Goal: Task Accomplishment & Management: Manage account settings

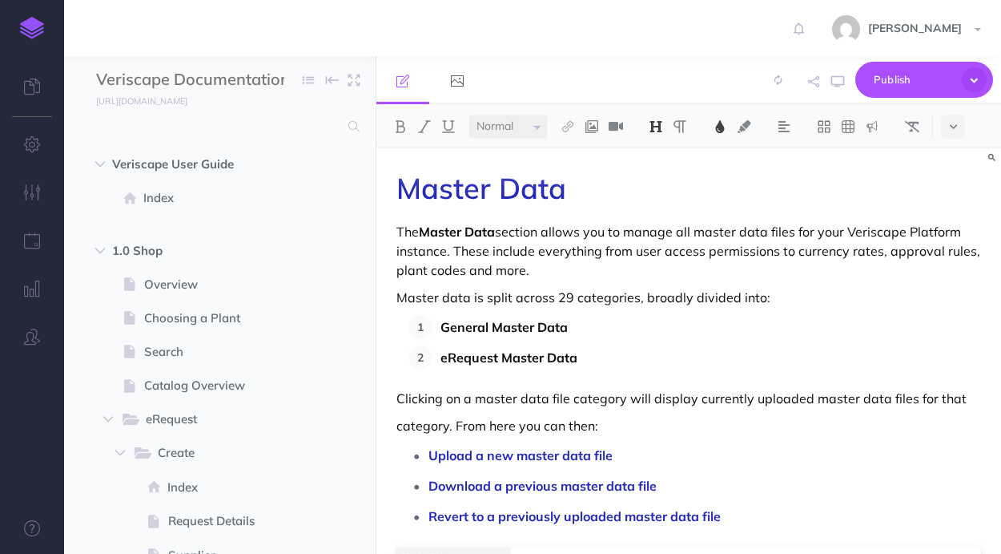
select select "null"
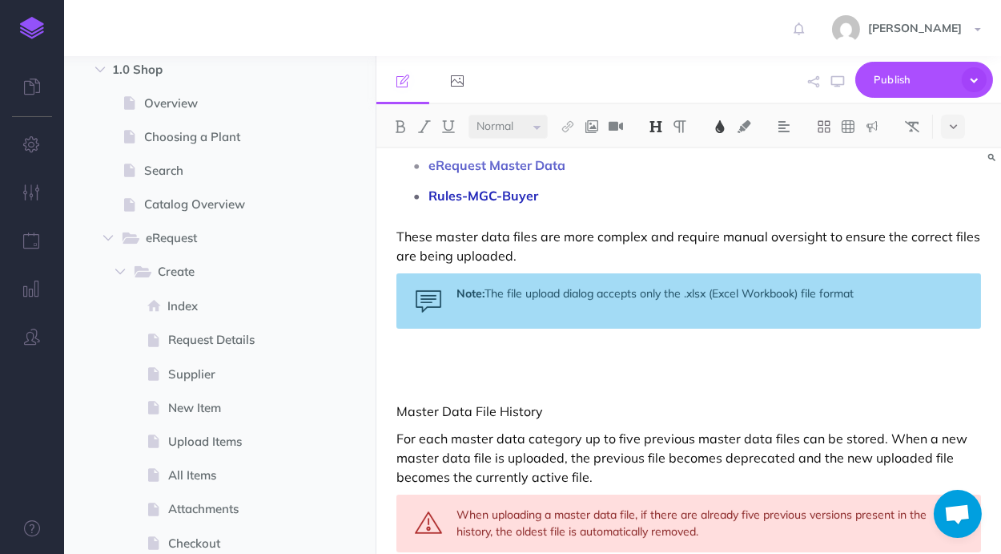
scroll to position [1012, 0]
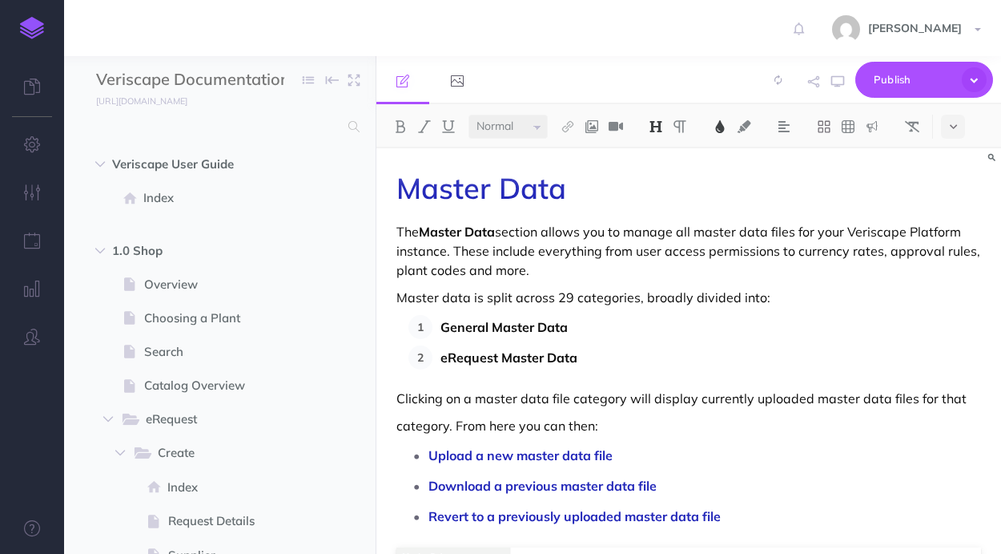
select select "null"
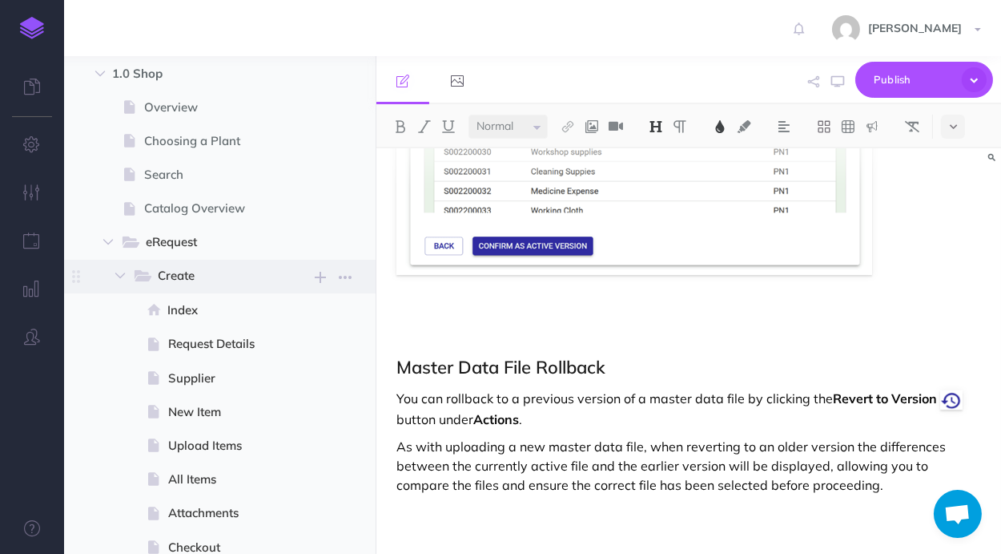
scroll to position [181, 0]
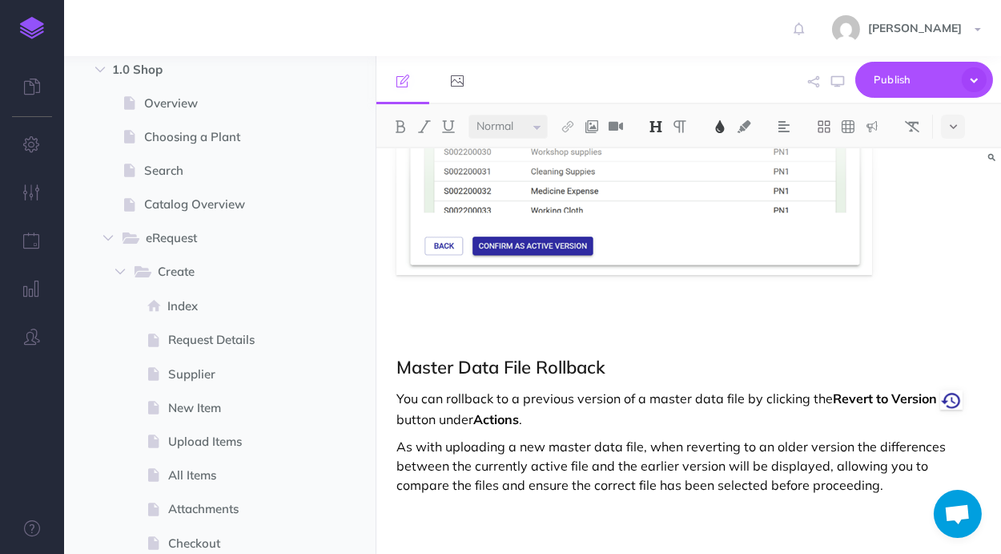
click at [551, 316] on h2 at bounding box center [689, 326] width 585 height 38
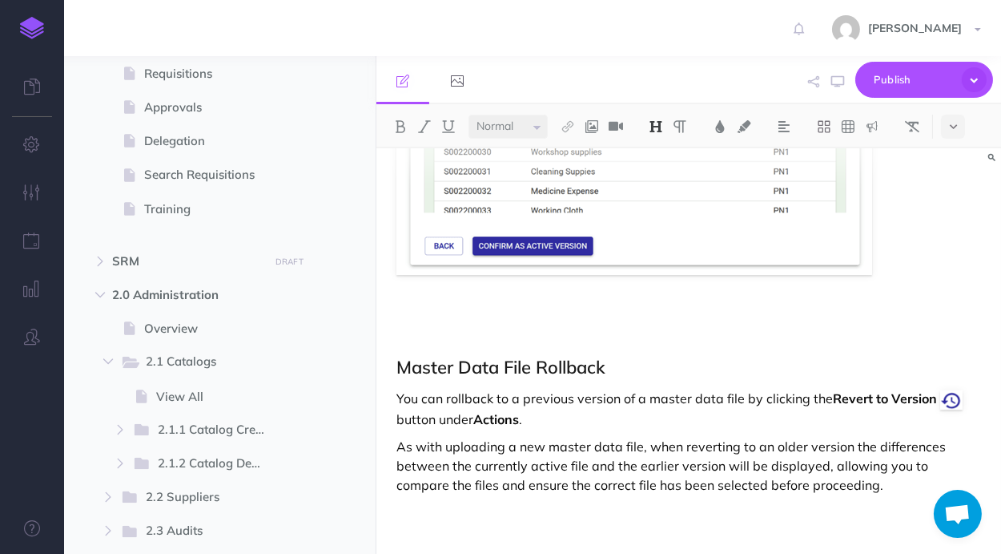
scroll to position [817, 0]
click at [101, 263] on icon "button" at bounding box center [100, 264] width 10 height 10
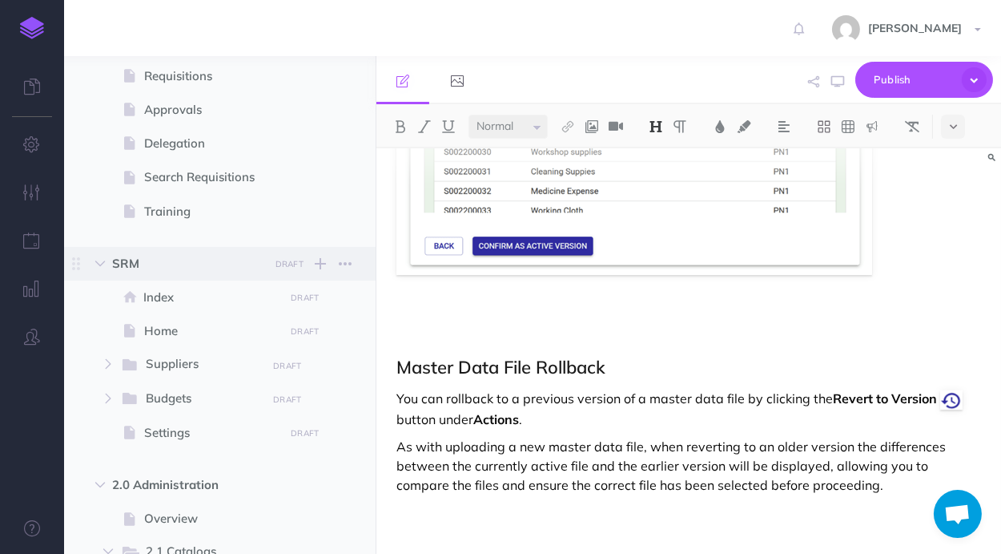
click at [192, 252] on span "SRM DRAFT Publish these changes Nevermind Publish New folder Add a new folder i…" at bounding box center [238, 264] width 252 height 34
select select "null"
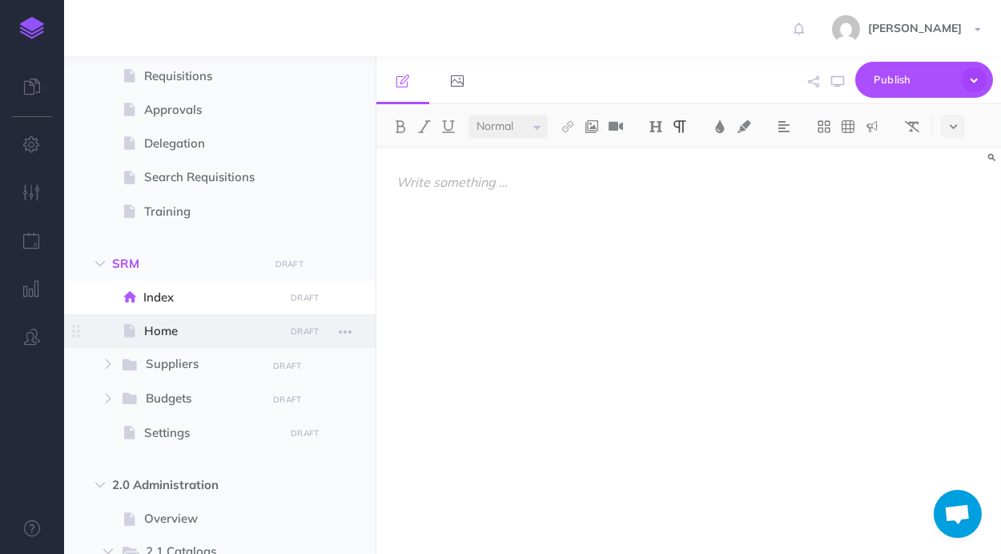
click at [203, 316] on span at bounding box center [220, 331] width 312 height 34
select select "null"
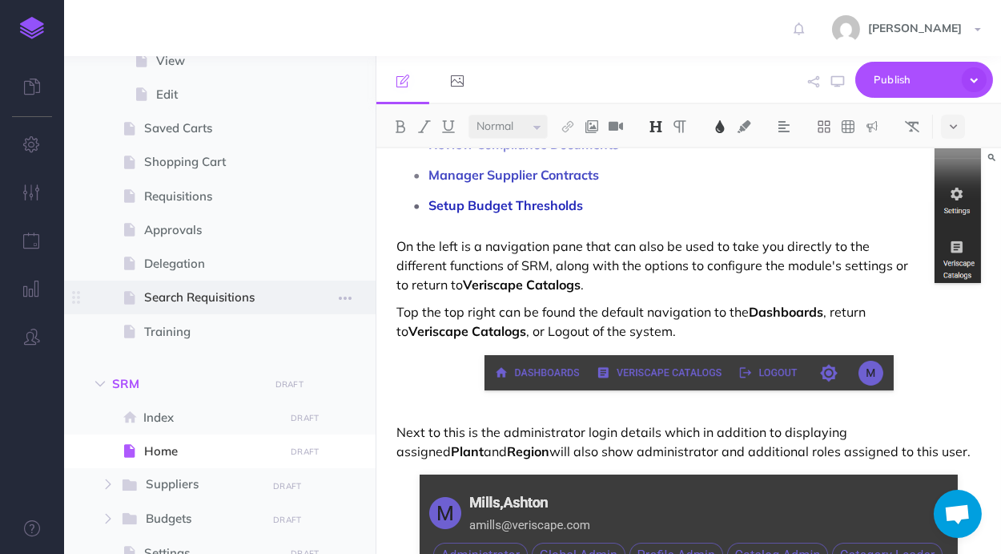
scroll to position [727, 0]
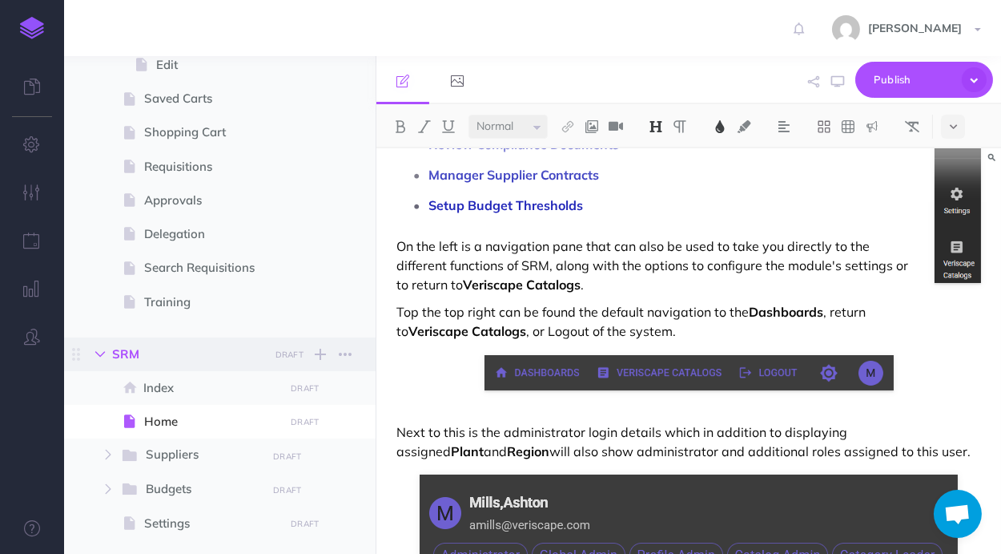
click at [102, 357] on icon "button" at bounding box center [100, 354] width 10 height 10
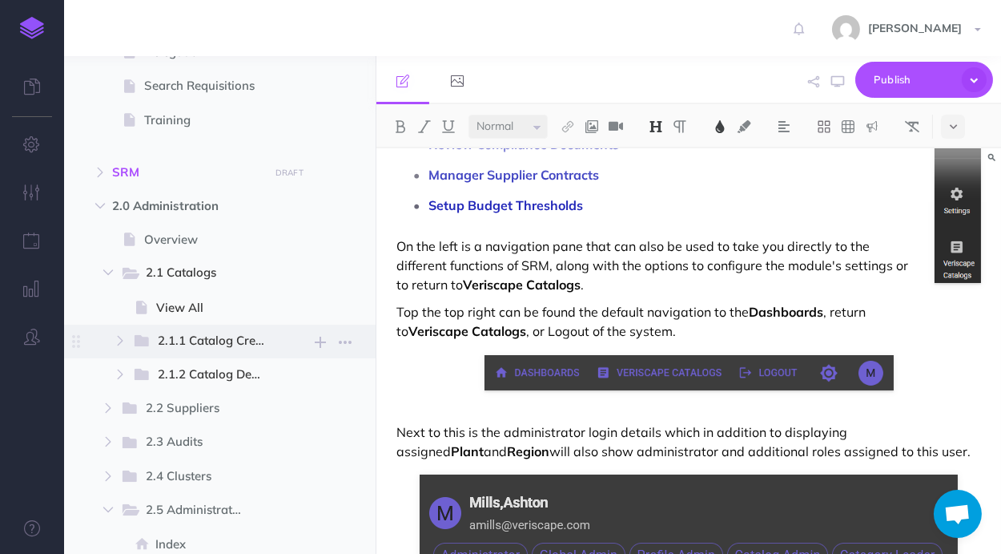
scroll to position [999, 0]
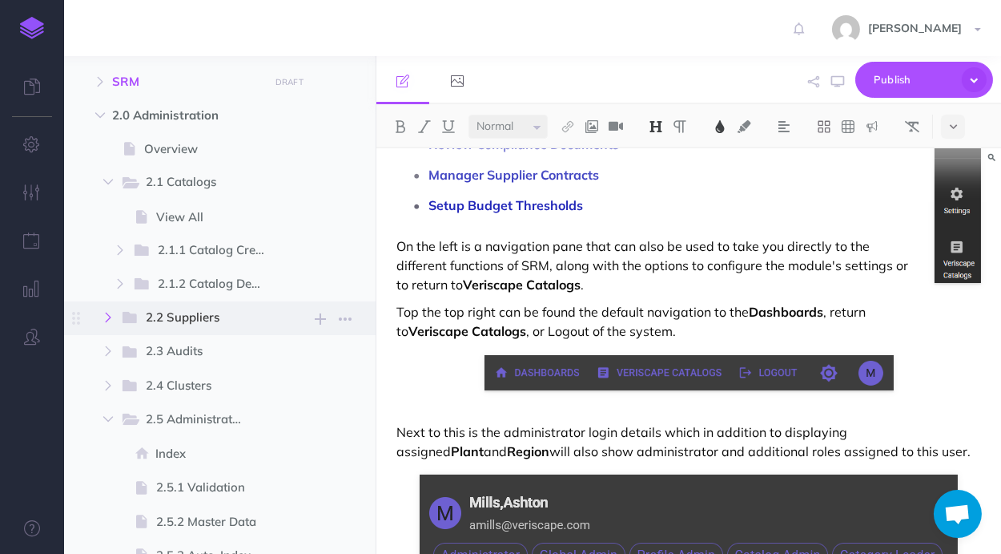
click at [112, 315] on icon "button" at bounding box center [108, 317] width 10 height 10
click at [190, 321] on span "2.2 Suppliers" at bounding box center [201, 318] width 110 height 21
select select "null"
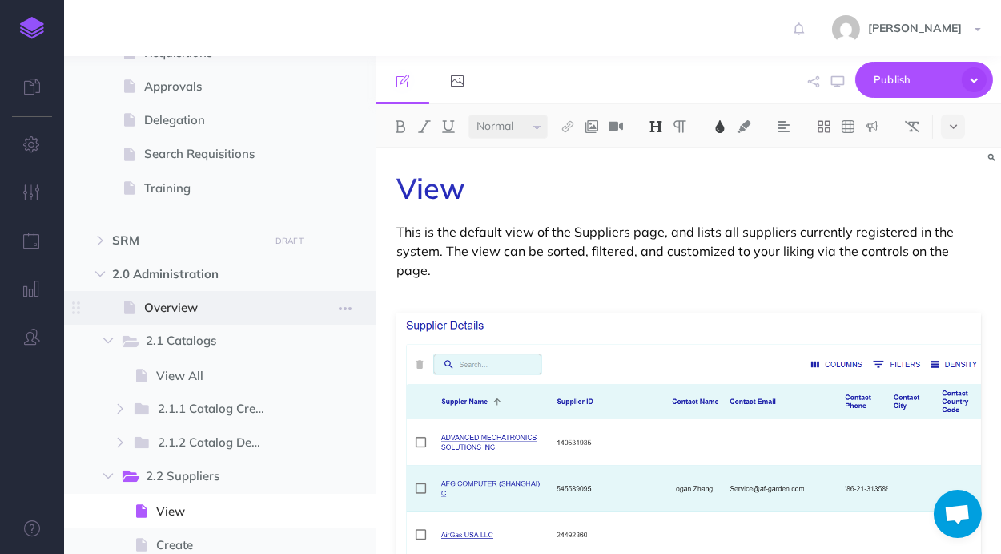
scroll to position [727, 0]
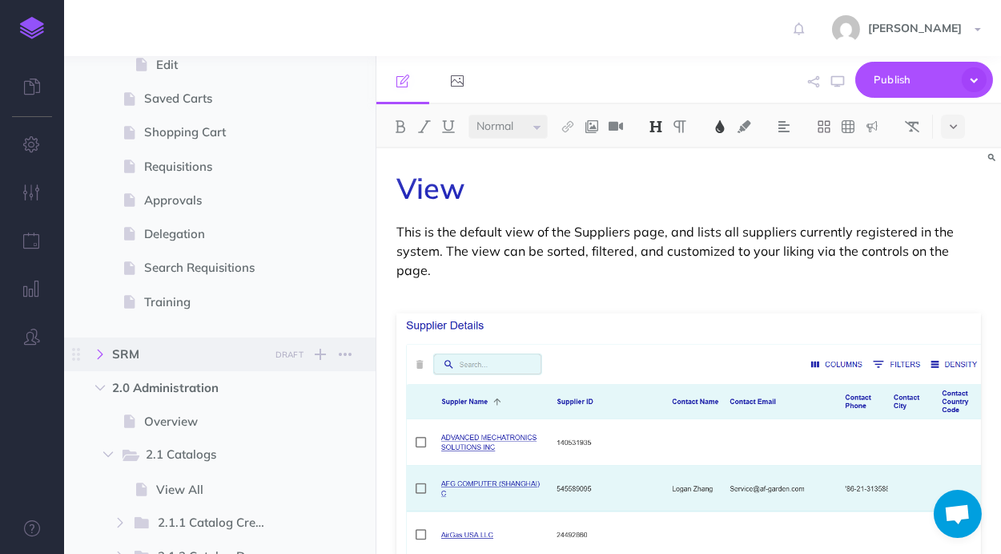
click at [103, 348] on button "button" at bounding box center [100, 353] width 29 height 19
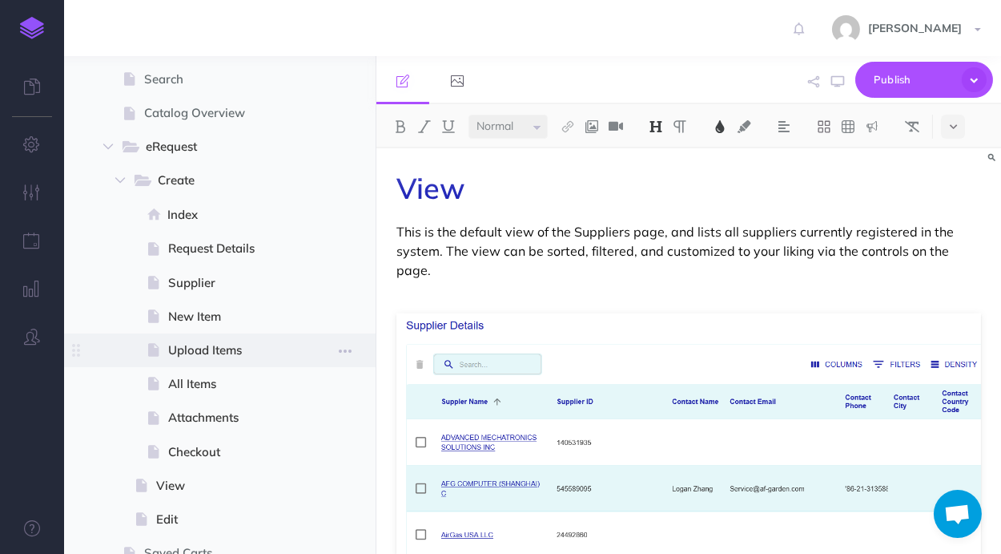
scroll to position [0, 0]
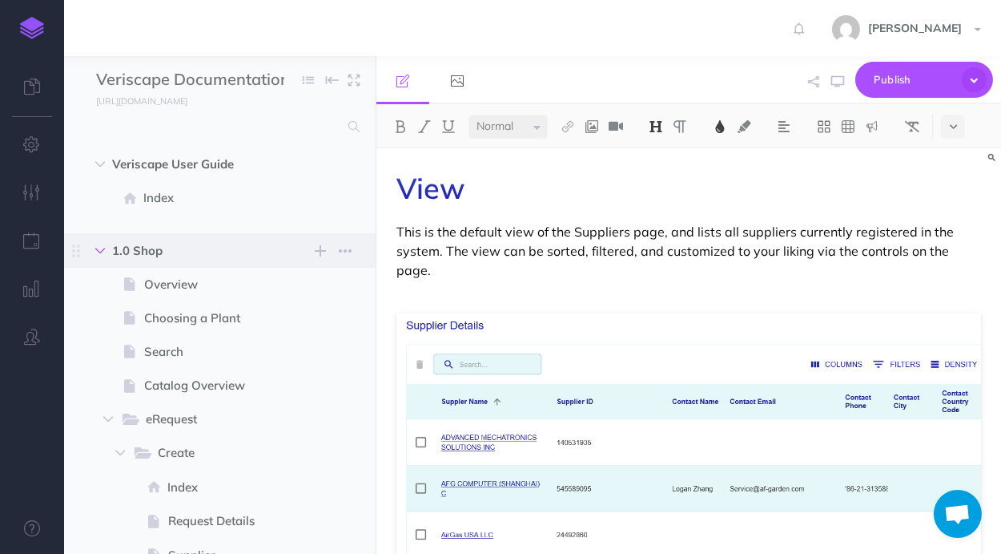
click at [105, 249] on icon "button" at bounding box center [100, 251] width 10 height 10
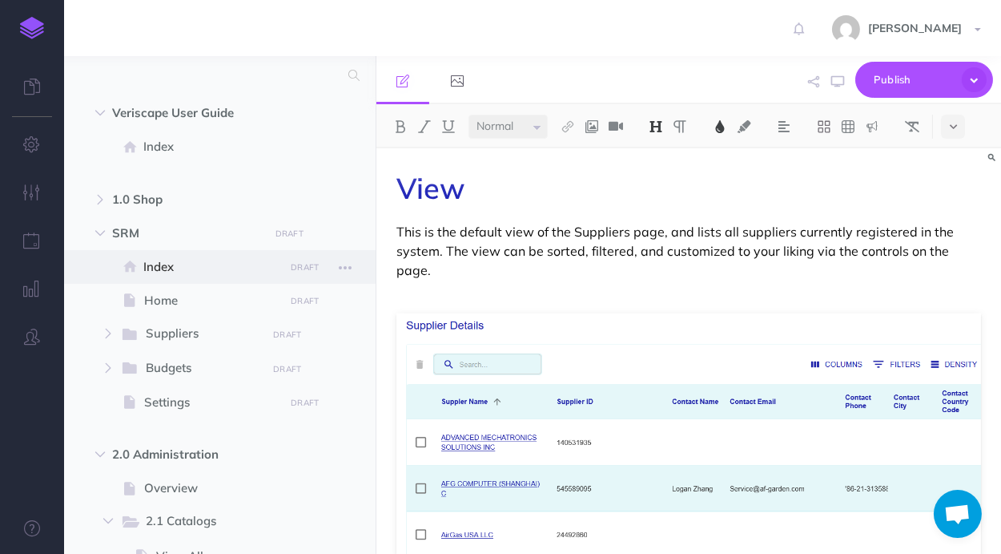
scroll to position [91, 0]
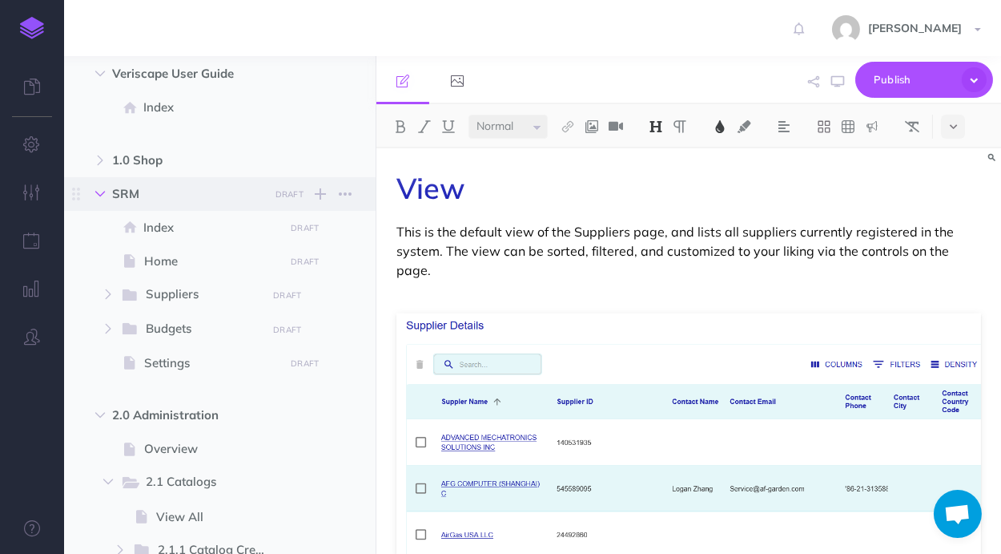
click at [105, 191] on icon "button" at bounding box center [100, 194] width 10 height 10
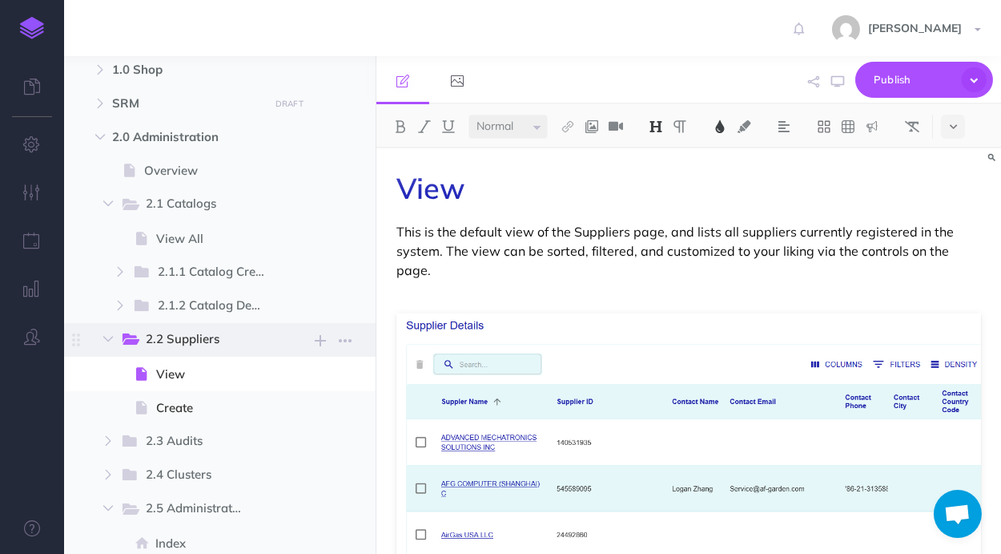
scroll to position [0, 0]
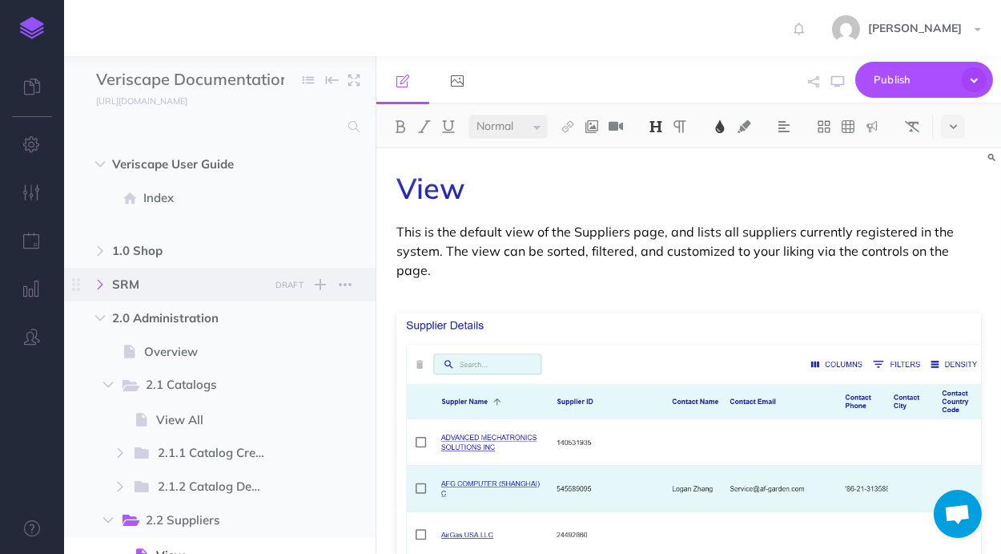
click at [106, 283] on button "button" at bounding box center [100, 284] width 29 height 19
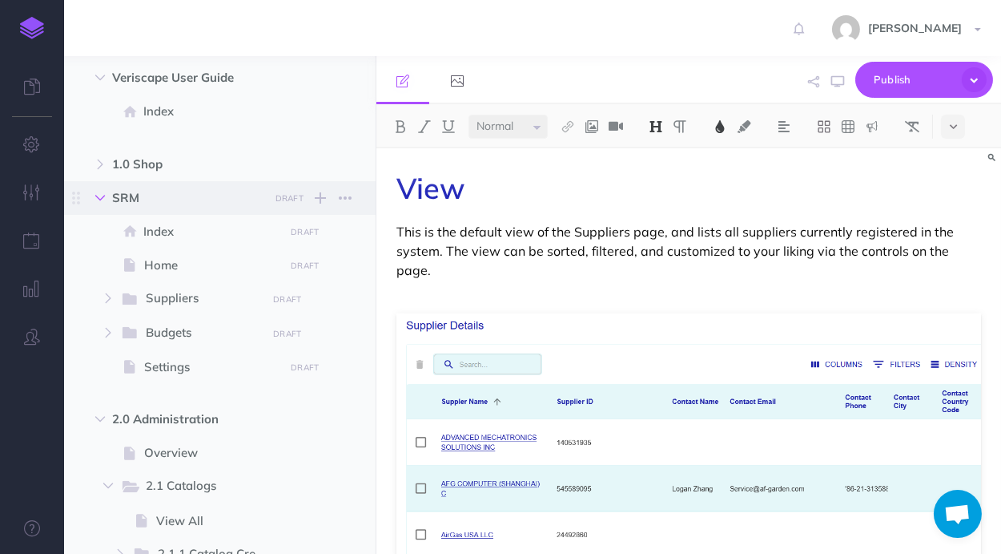
scroll to position [91, 0]
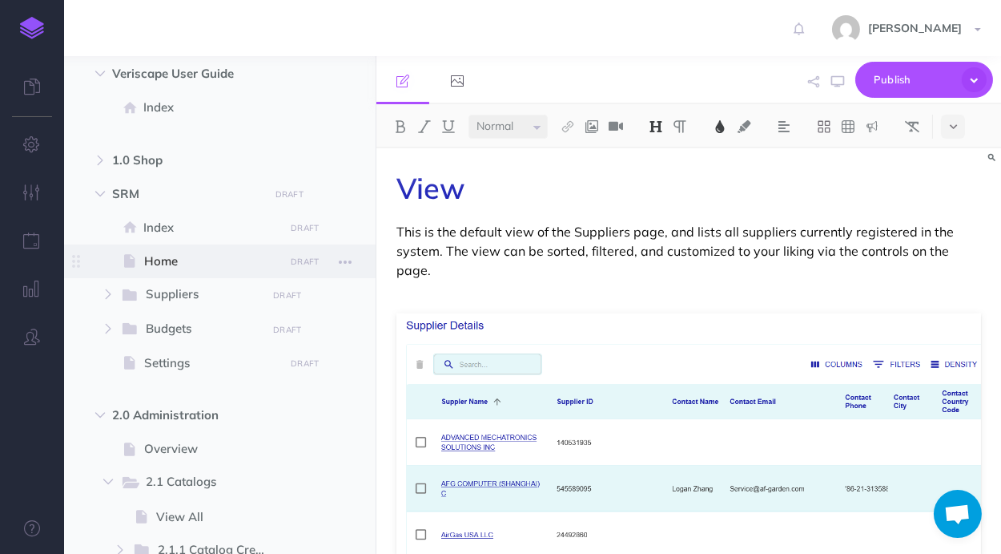
click at [159, 255] on span "Home" at bounding box center [211, 261] width 135 height 19
select select "null"
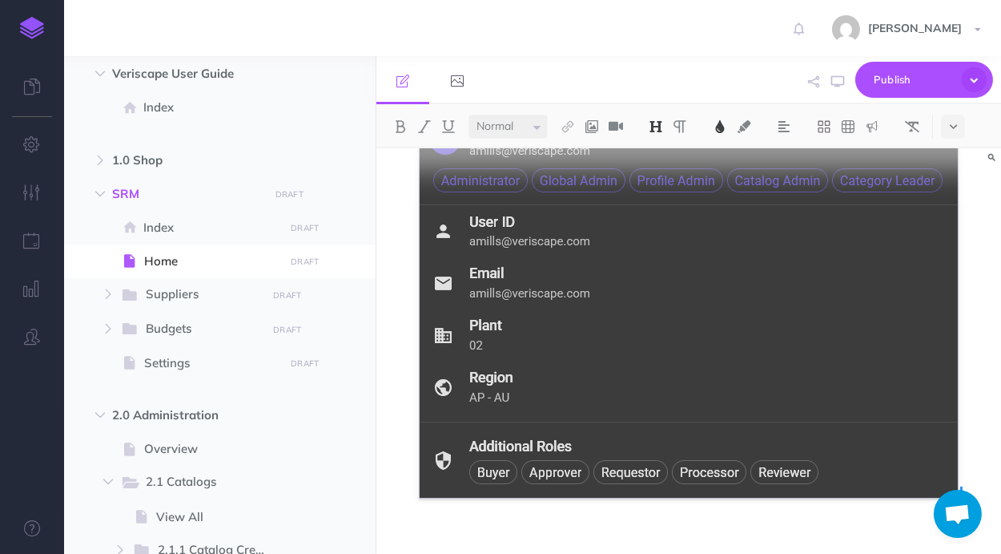
scroll to position [1160, 0]
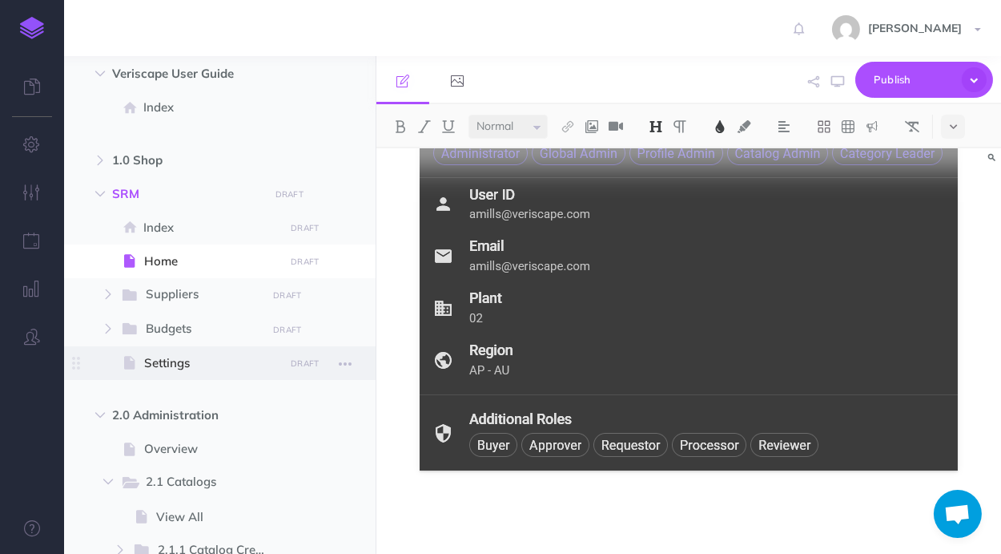
click at [178, 352] on span at bounding box center [220, 363] width 312 height 34
select select "null"
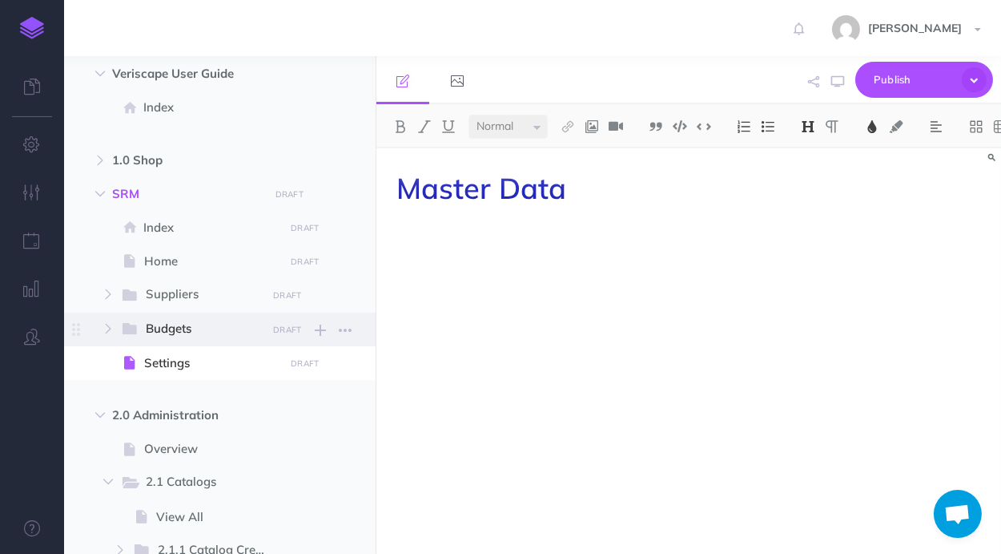
click at [167, 331] on span "Budgets" at bounding box center [201, 329] width 110 height 21
select select "null"
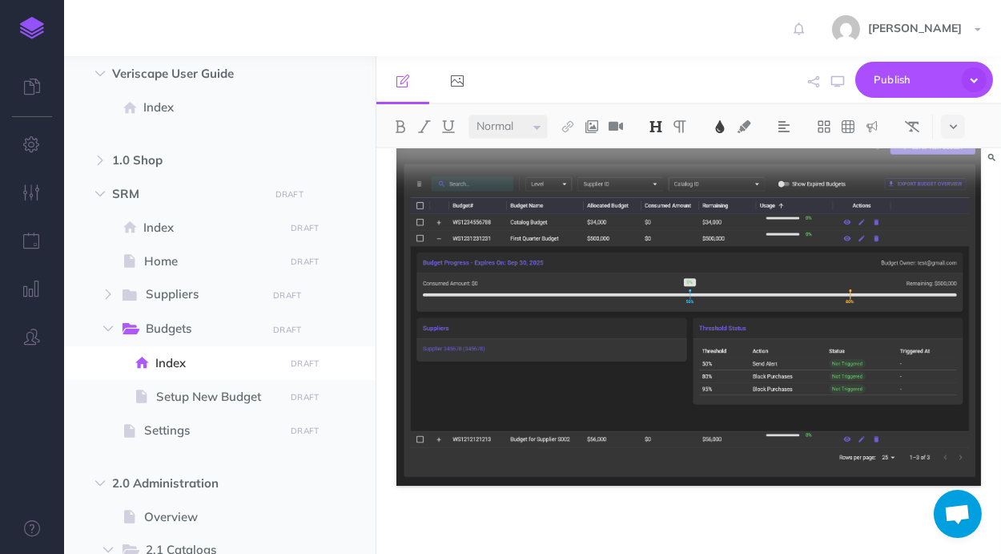
scroll to position [689, 0]
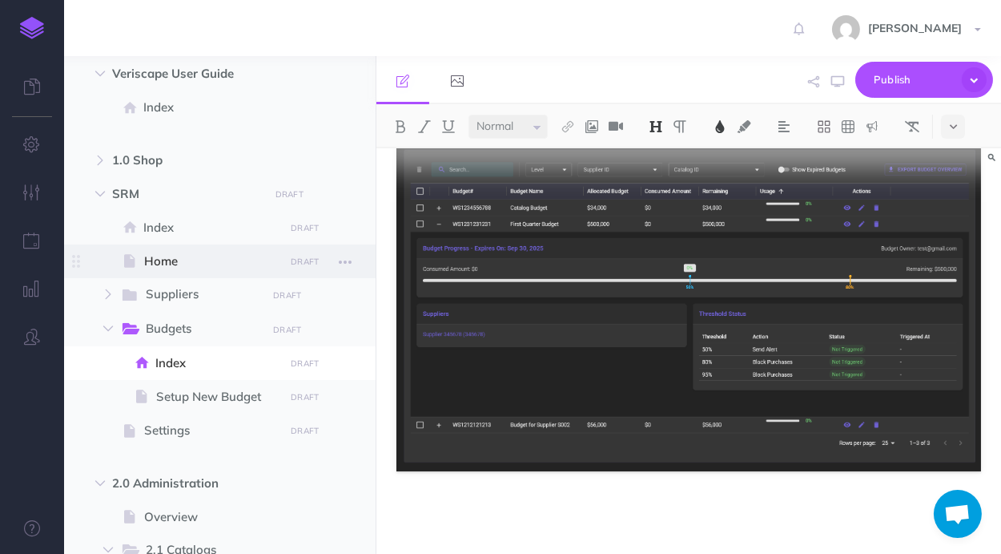
click at [214, 268] on span "Home" at bounding box center [211, 261] width 135 height 19
select select "null"
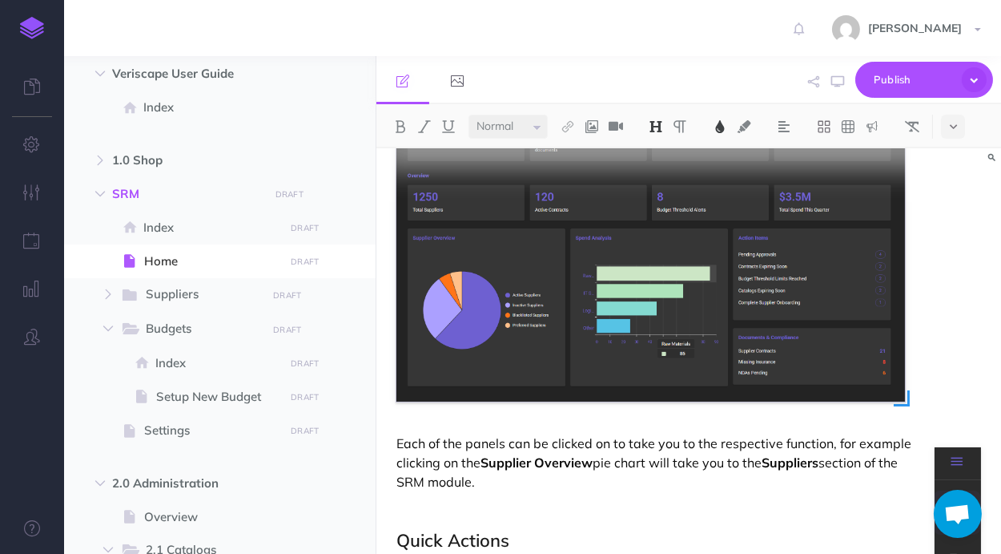
scroll to position [252, 0]
click at [107, 296] on icon "button" at bounding box center [108, 294] width 10 height 10
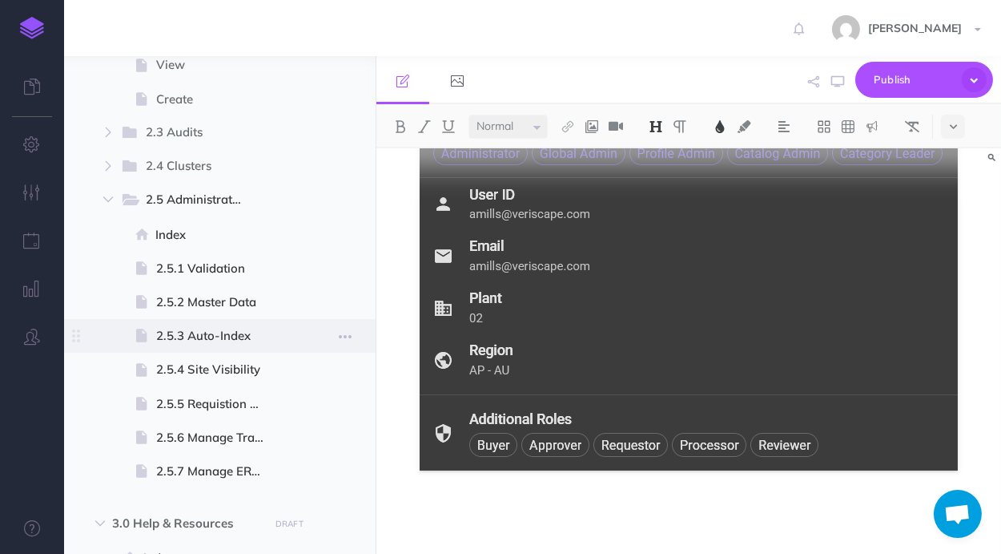
scroll to position [817, 0]
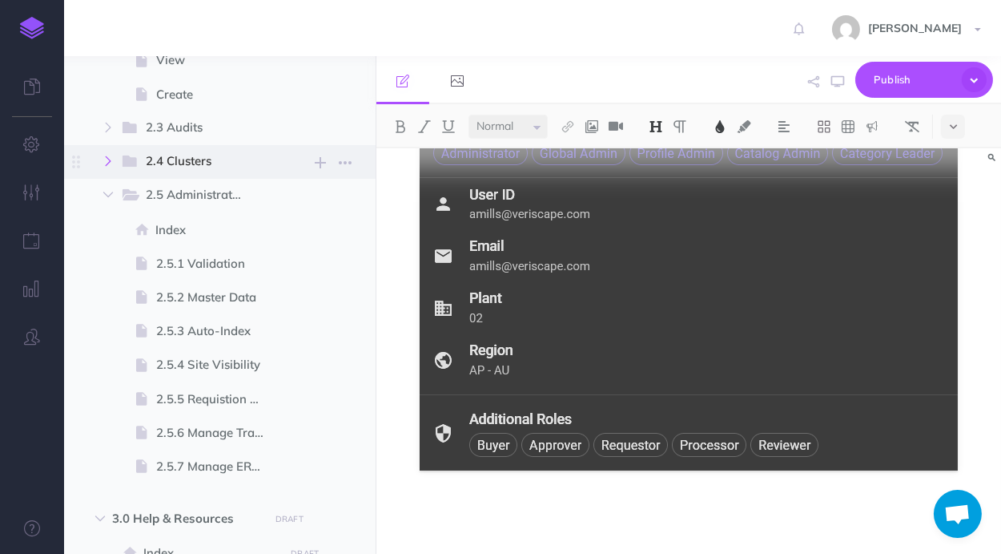
click at [112, 161] on icon "button" at bounding box center [108, 161] width 10 height 10
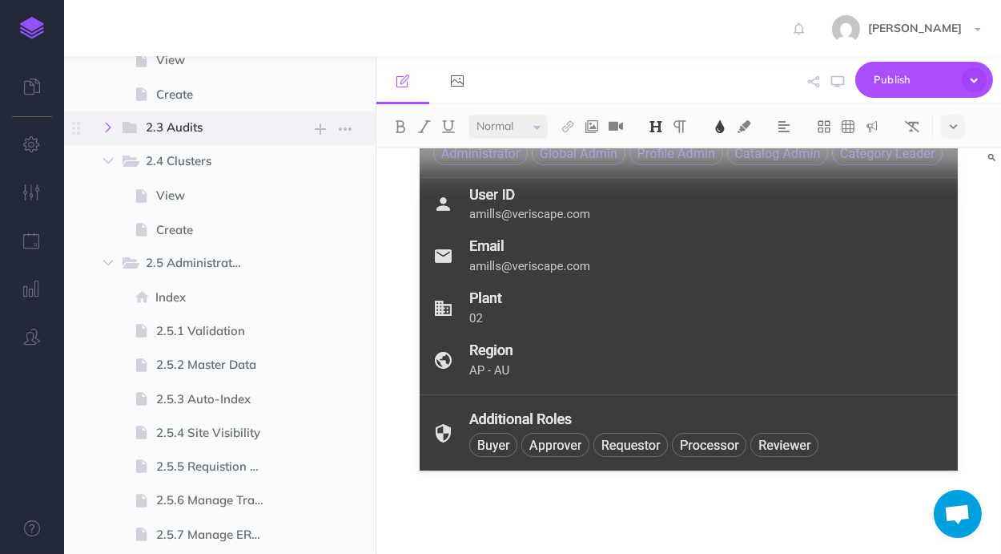
click at [108, 131] on icon "button" at bounding box center [108, 128] width 10 height 10
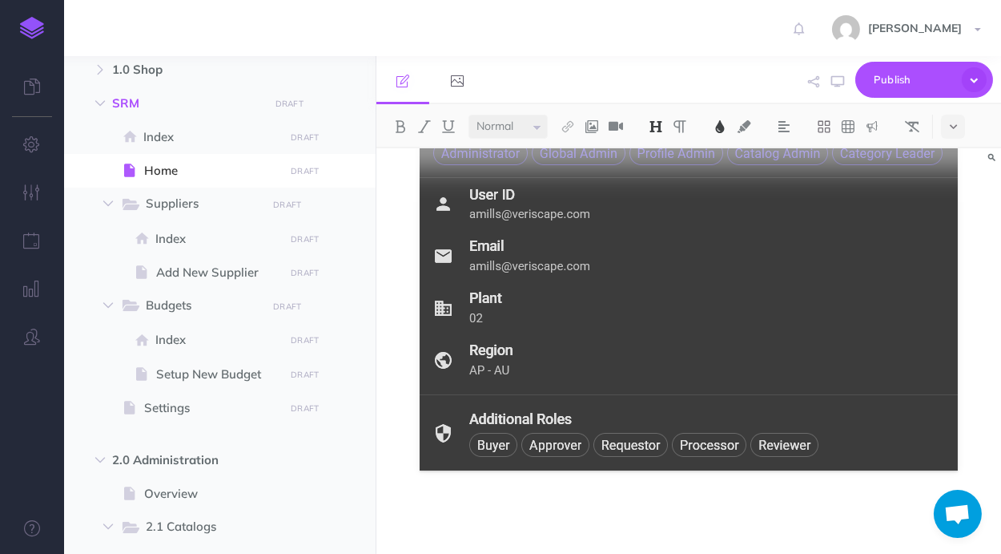
scroll to position [0, 0]
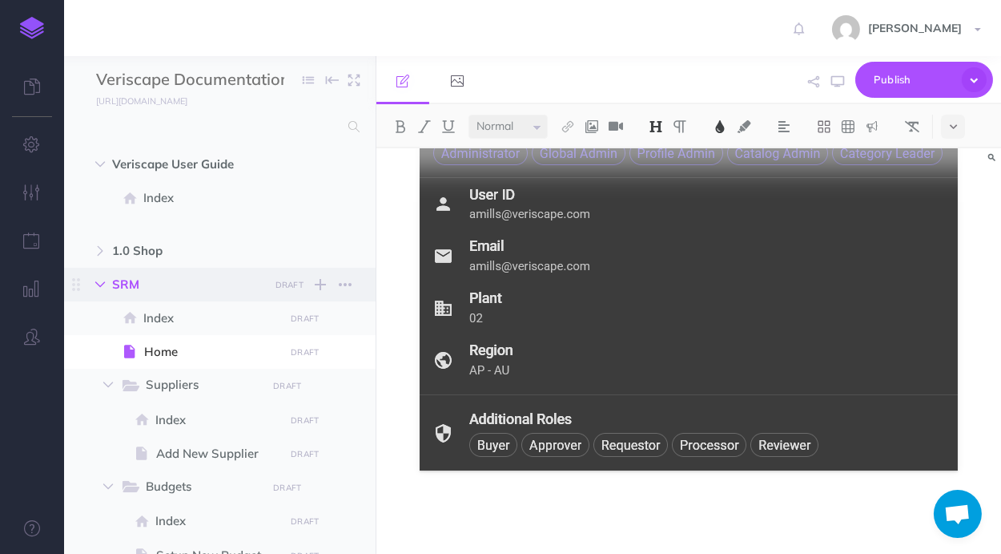
click at [106, 285] on button "button" at bounding box center [100, 284] width 29 height 19
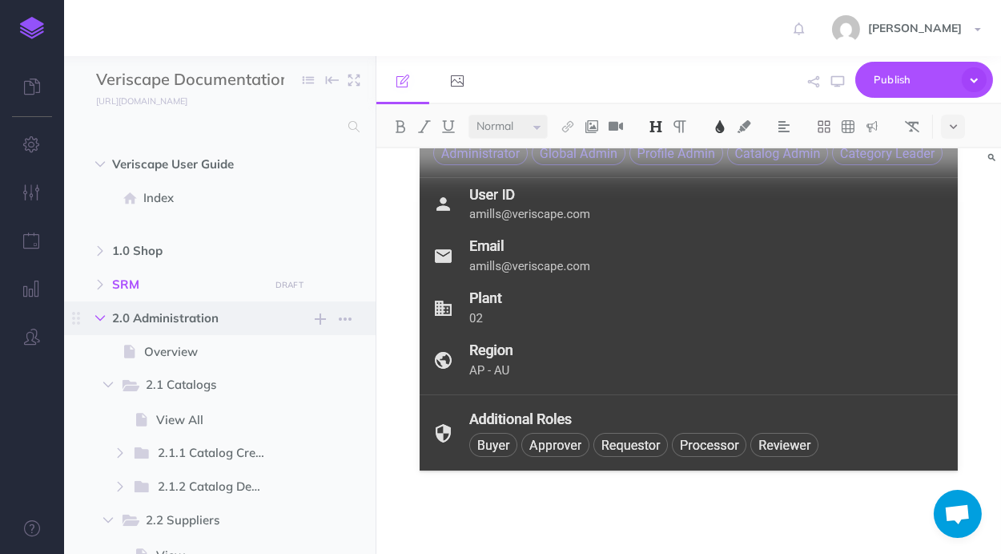
click at [98, 324] on button "button" at bounding box center [100, 317] width 29 height 19
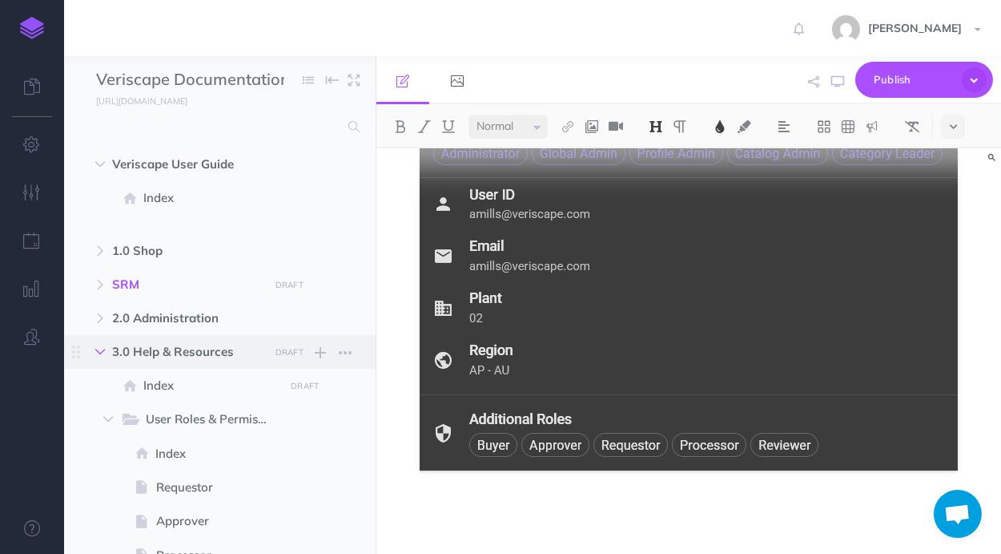
click at [101, 349] on icon "button" at bounding box center [100, 352] width 10 height 10
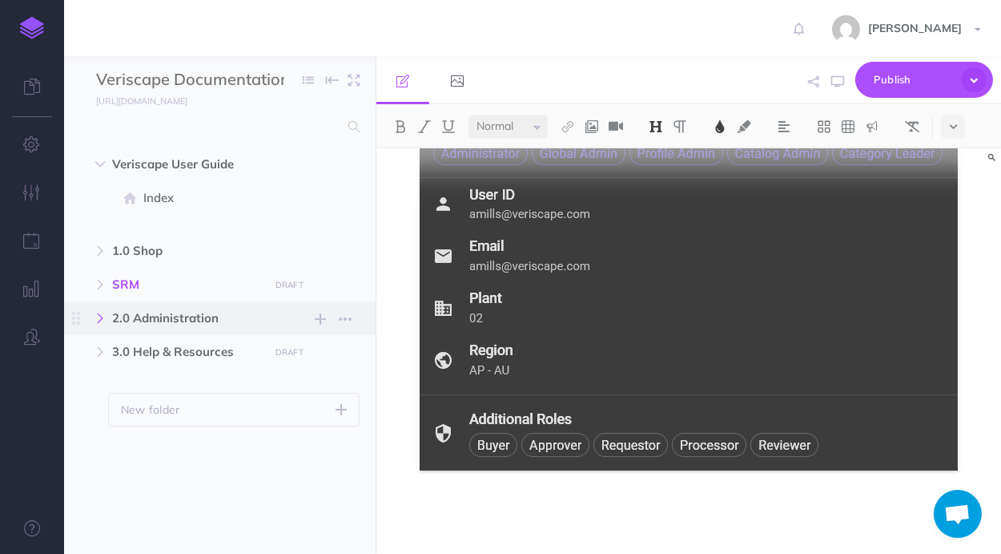
click at [101, 320] on icon "button" at bounding box center [100, 318] width 10 height 10
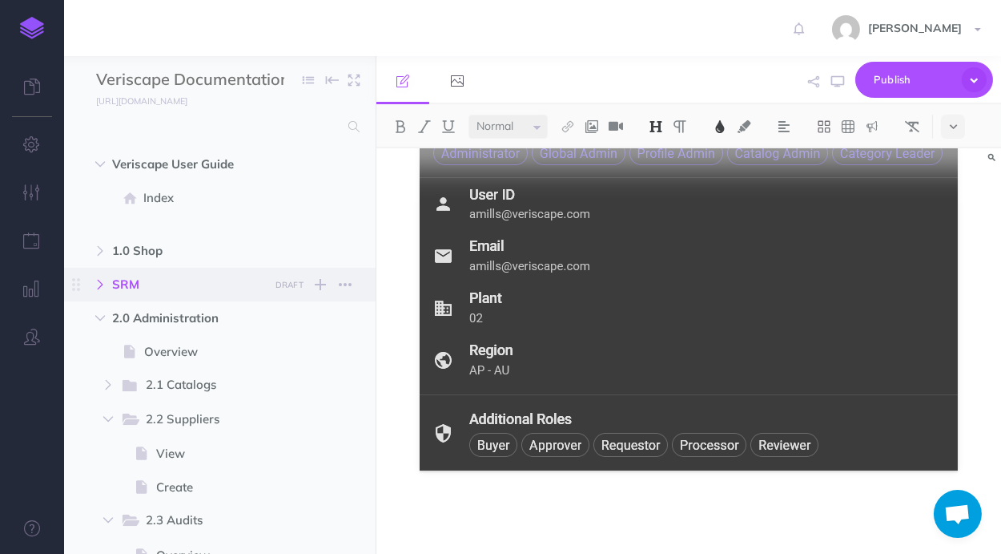
click at [101, 284] on icon "button" at bounding box center [100, 285] width 10 height 10
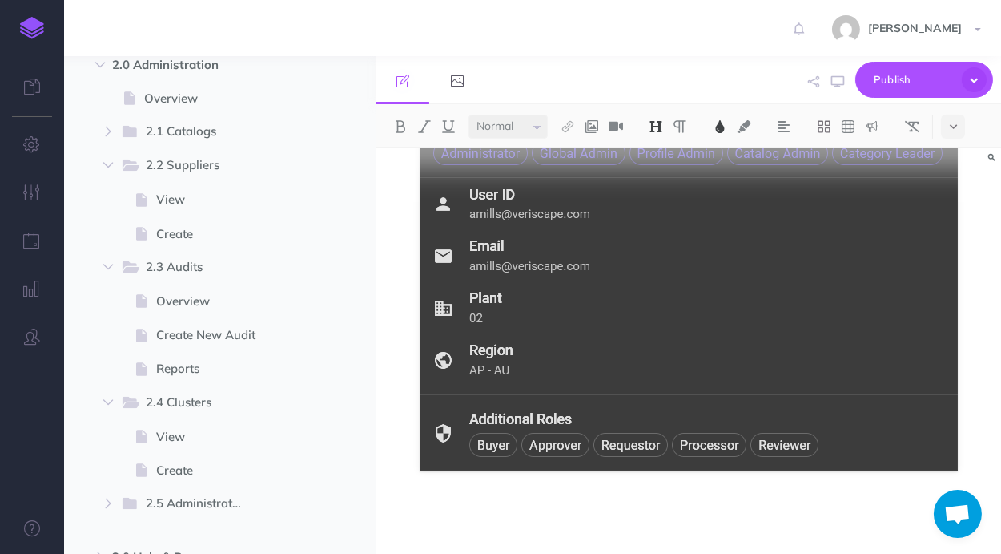
scroll to position [469, 0]
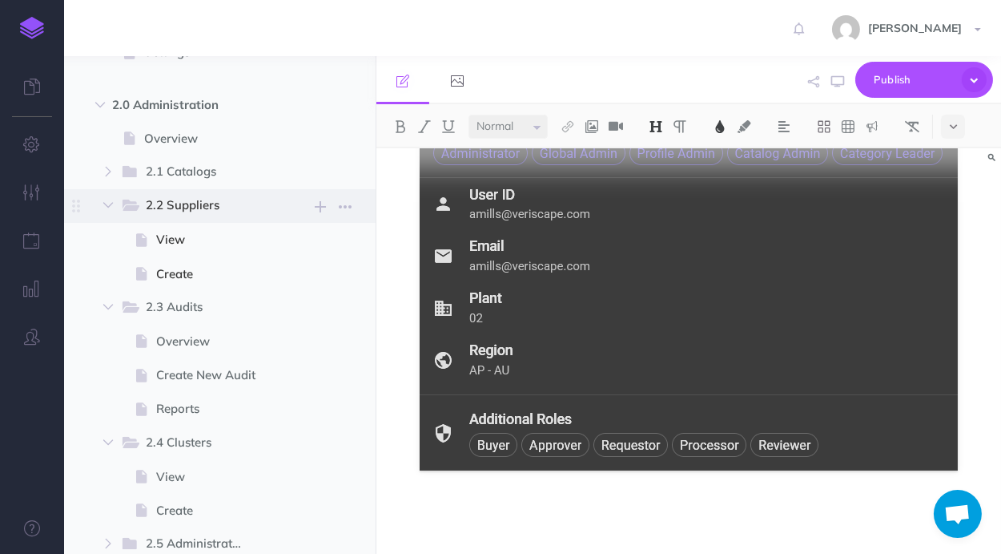
click at [161, 206] on span "2.2 Suppliers" at bounding box center [201, 205] width 110 height 21
select select "null"
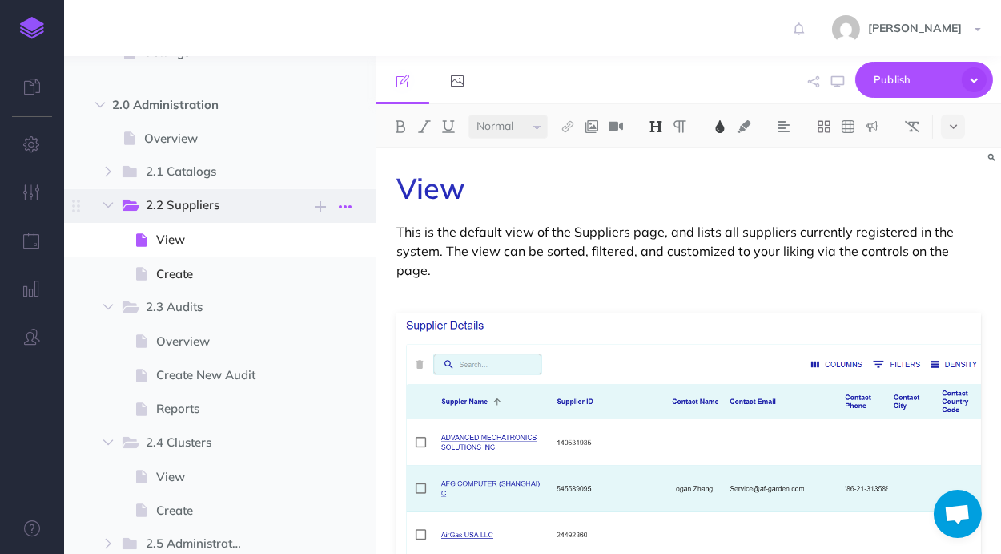
click at [345, 207] on icon "button" at bounding box center [345, 206] width 13 height 19
click at [316, 280] on link "Settings" at bounding box center [300, 288] width 120 height 26
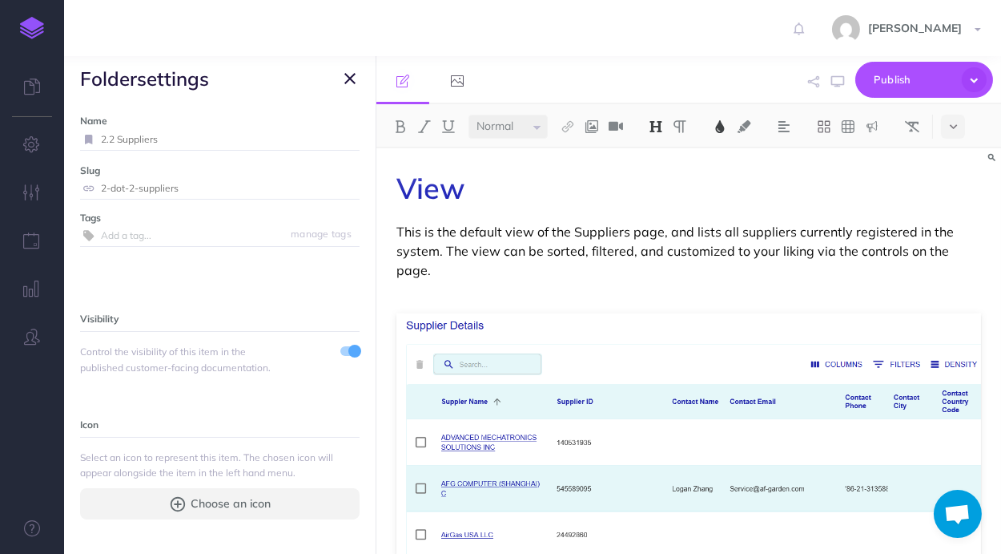
click at [353, 349] on span at bounding box center [354, 350] width 13 height 13
click at [348, 80] on icon "button" at bounding box center [349, 78] width 11 height 19
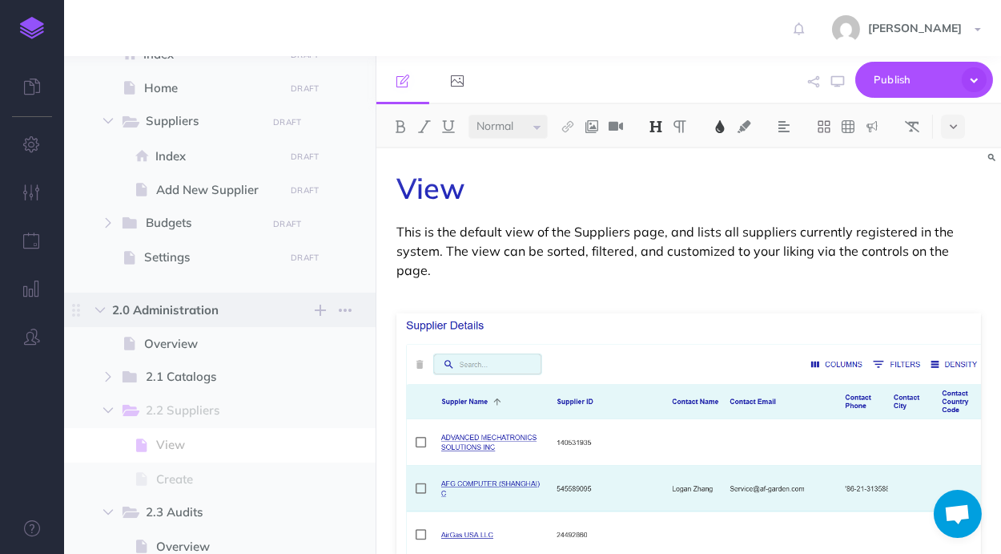
scroll to position [105, 0]
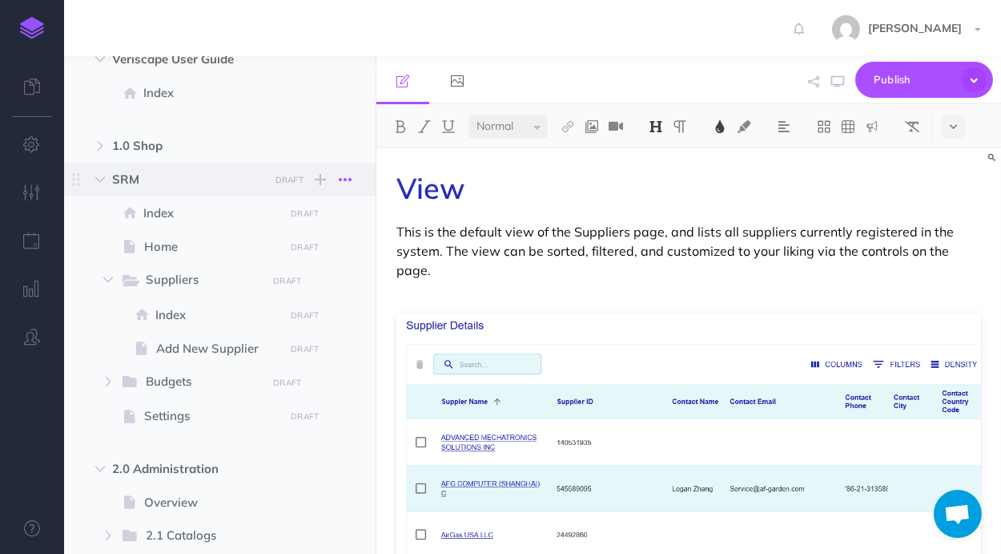
click at [347, 178] on icon "button" at bounding box center [345, 179] width 13 height 19
click at [307, 262] on link "Settings" at bounding box center [300, 261] width 120 height 26
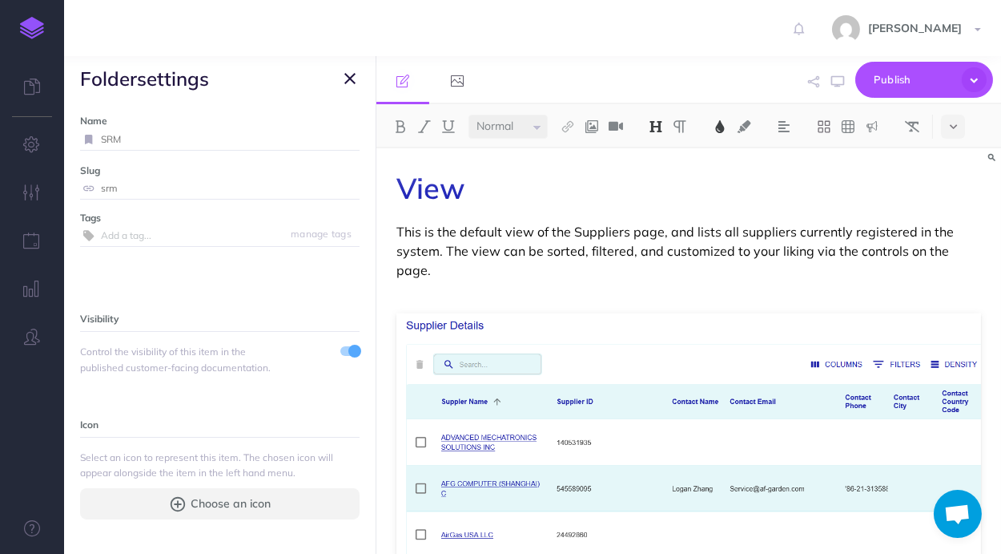
click at [209, 139] on input "SRM" at bounding box center [230, 139] width 259 height 21
type input "2.0 SRM"
click at [346, 136] on small "Save" at bounding box center [340, 139] width 21 height 12
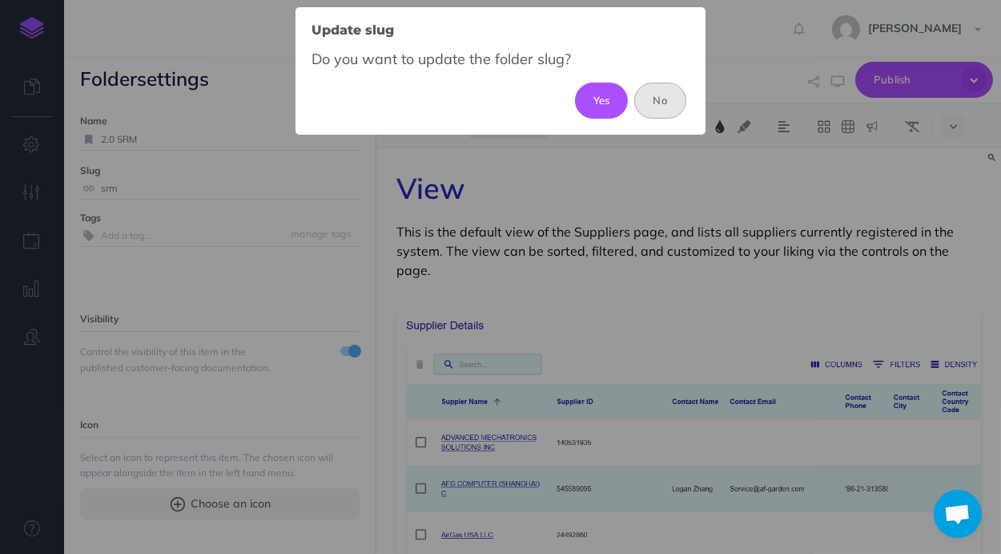
click at [594, 95] on button "Yes" at bounding box center [602, 100] width 54 height 35
type input "2-dot-0-srm"
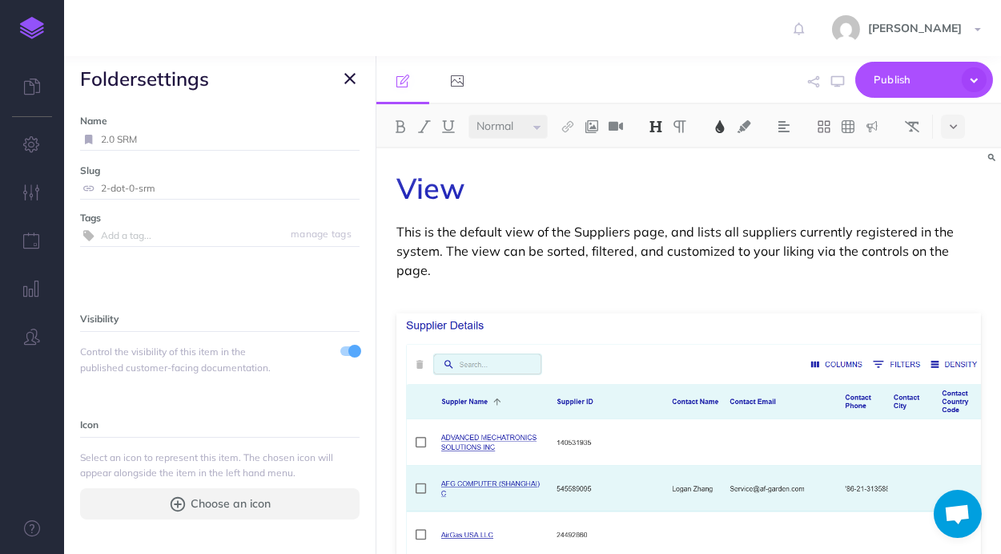
click at [352, 81] on icon "button" at bounding box center [349, 78] width 11 height 19
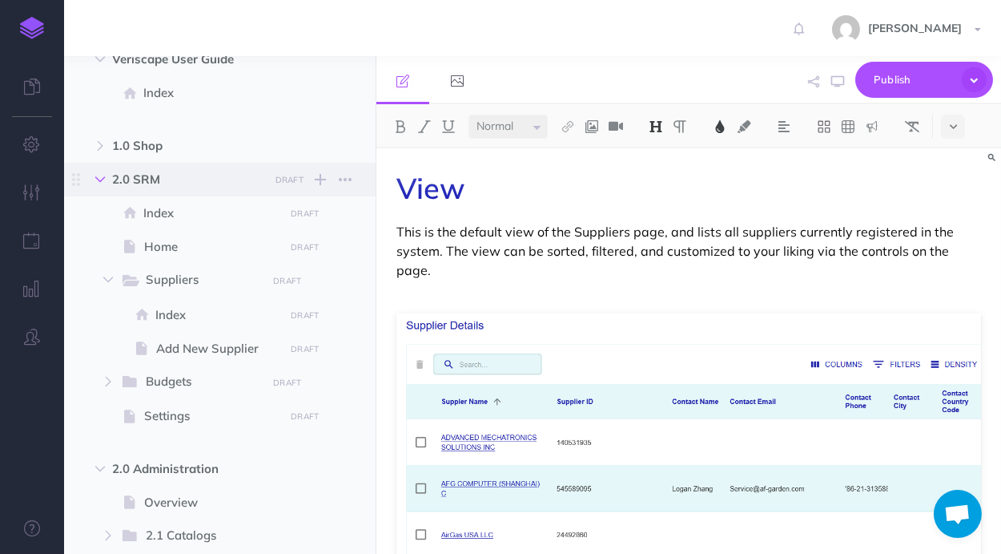
click at [103, 182] on icon "button" at bounding box center [100, 180] width 10 height 10
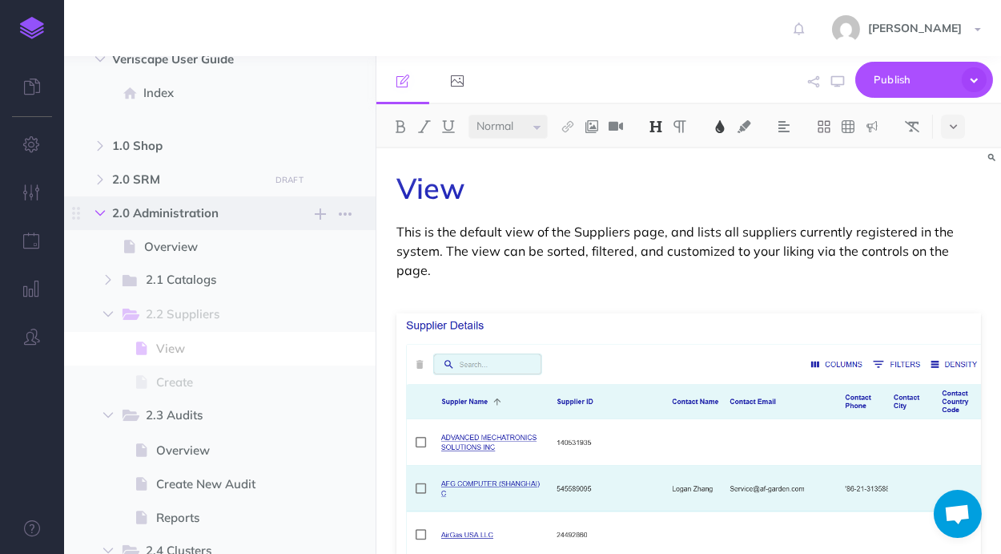
click at [102, 215] on icon "button" at bounding box center [100, 213] width 10 height 10
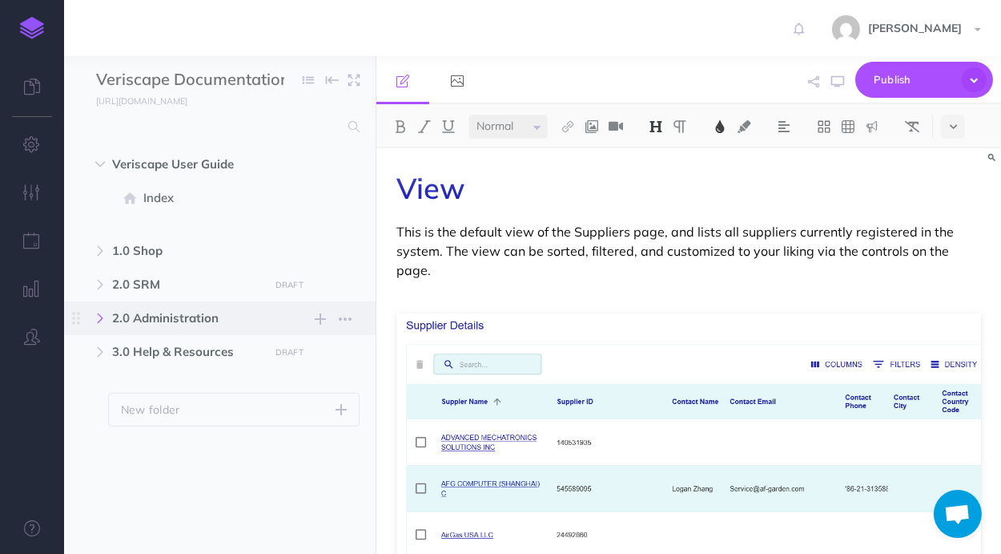
scroll to position [0, 0]
click at [100, 252] on icon "button" at bounding box center [100, 251] width 10 height 10
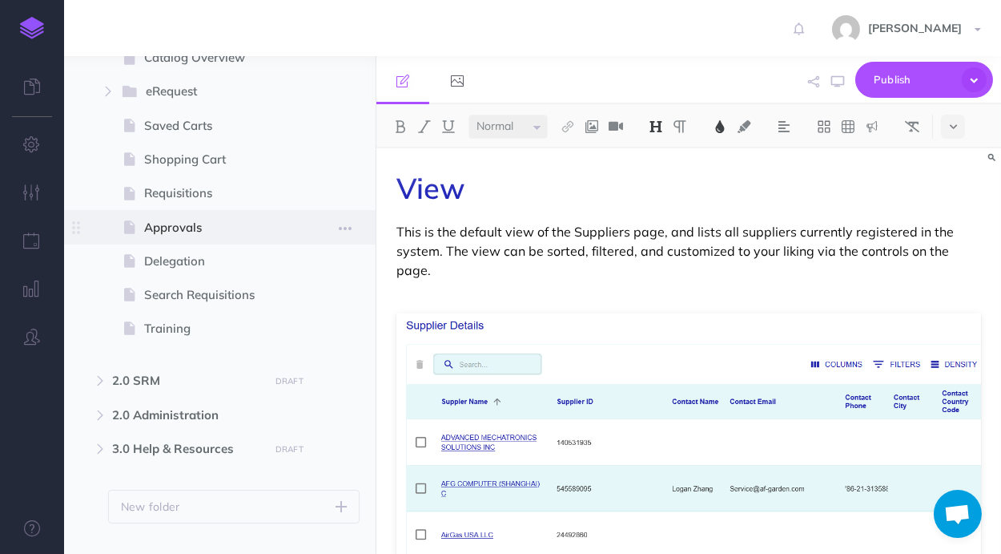
scroll to position [360, 0]
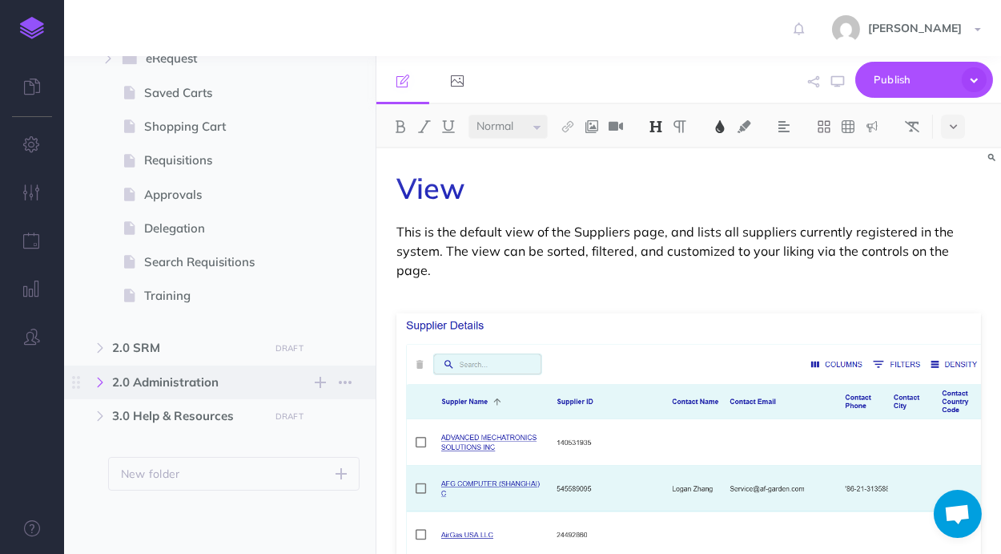
click at [104, 375] on button "button" at bounding box center [100, 382] width 29 height 19
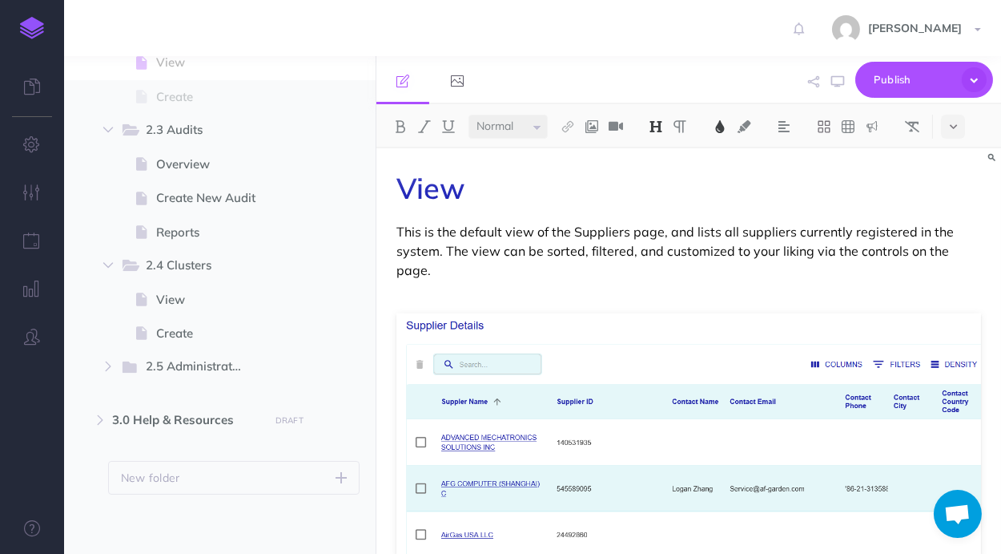
scroll to position [819, 0]
